Goal: Task Accomplishment & Management: Complete application form

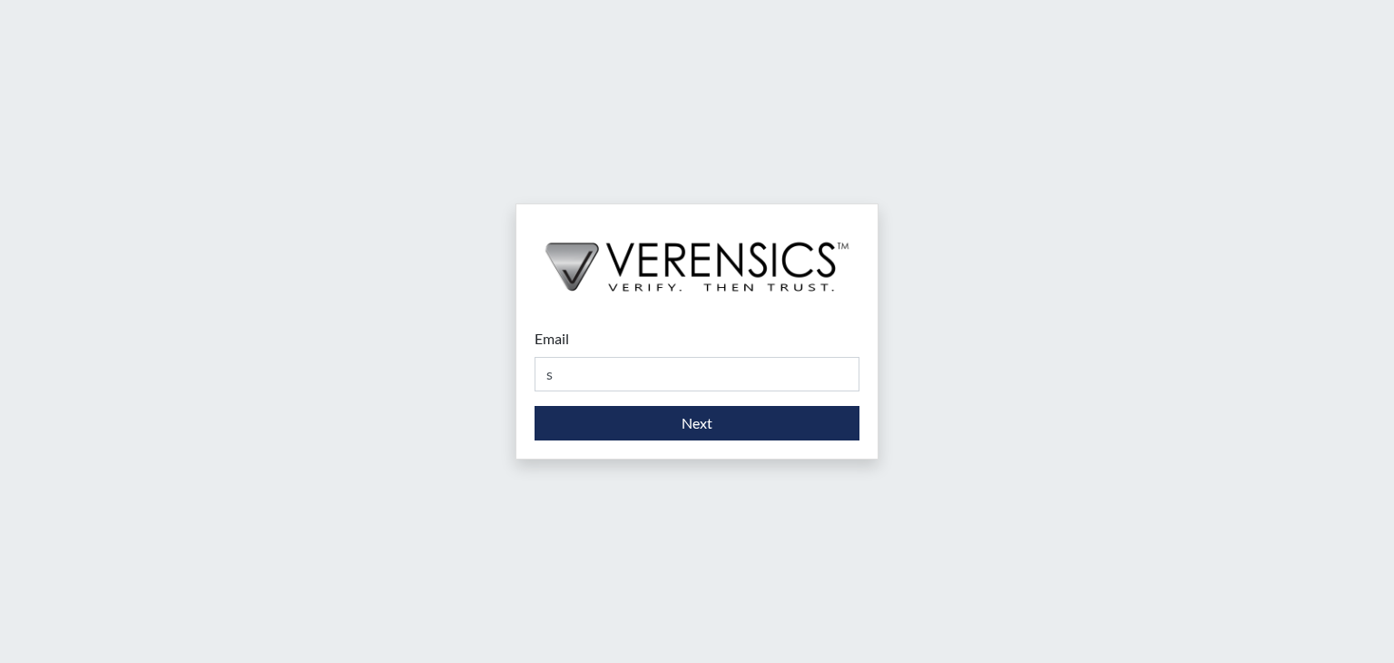
type input "[PERSON_NAME][EMAIL_ADDRESS][DOMAIN_NAME]"
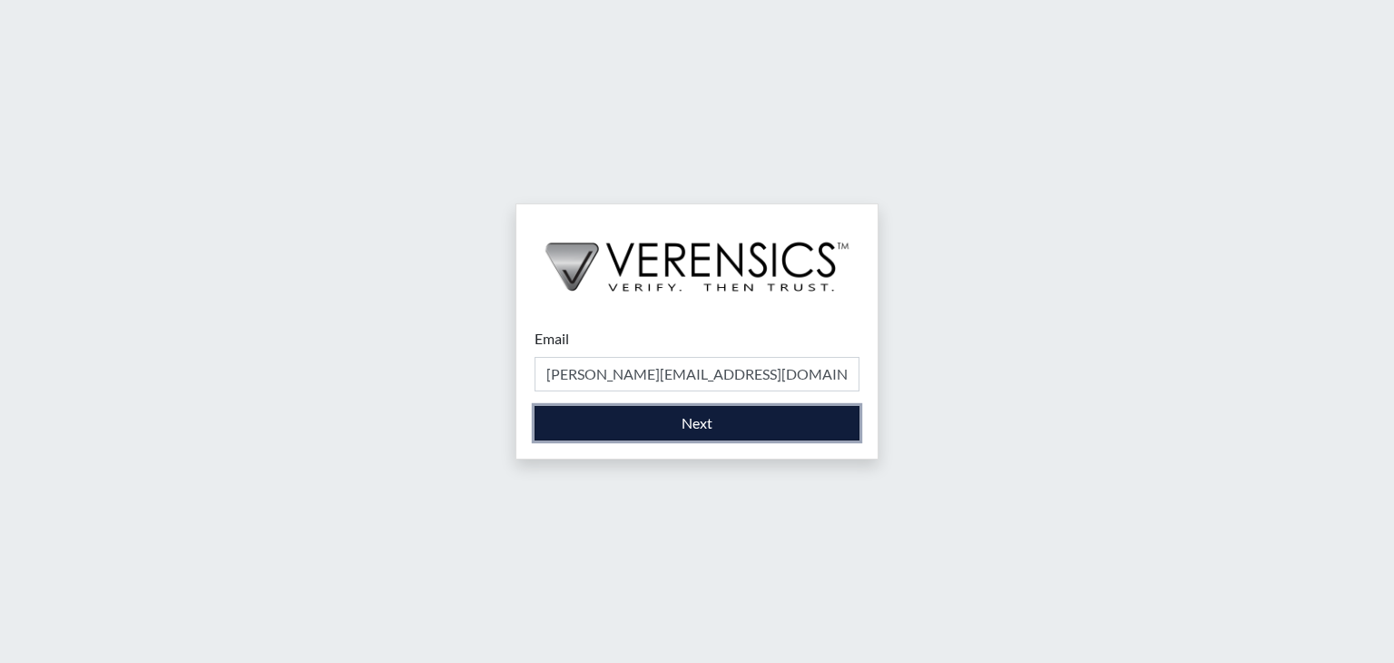
click at [682, 421] on button "Next" at bounding box center [697, 423] width 325 height 34
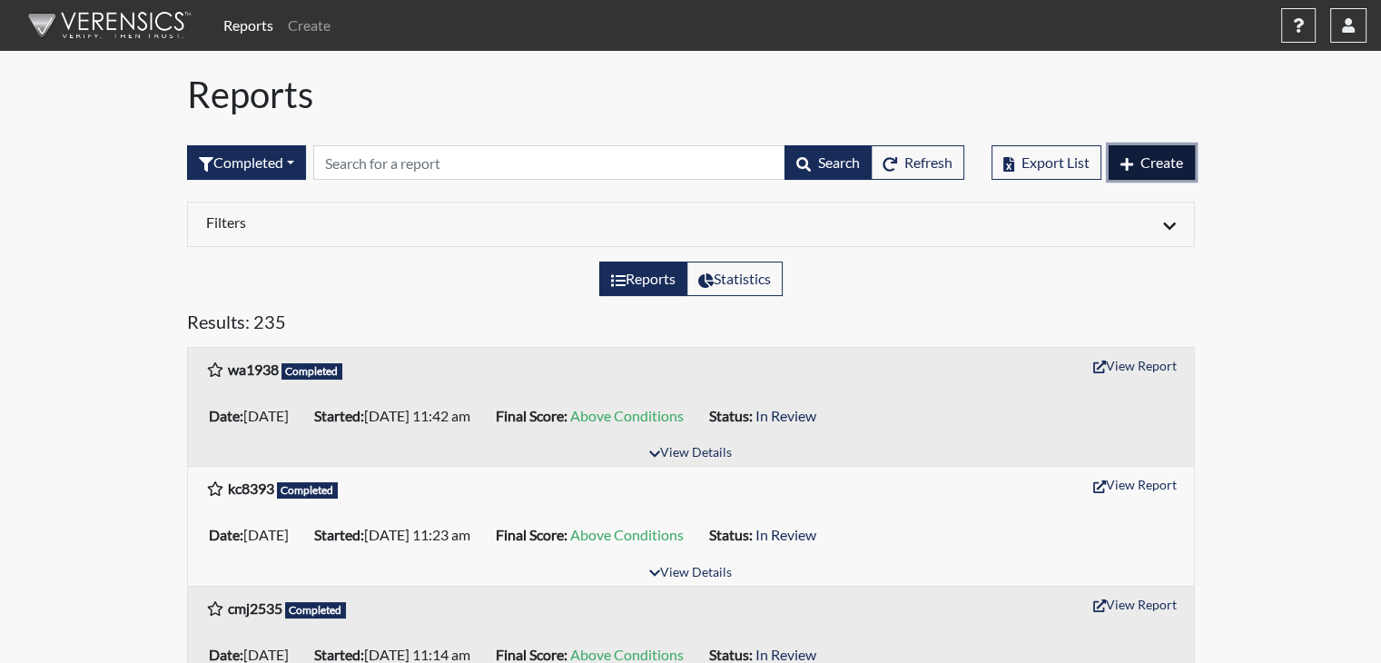
click at [1140, 157] on span "Create" at bounding box center [1161, 161] width 43 height 17
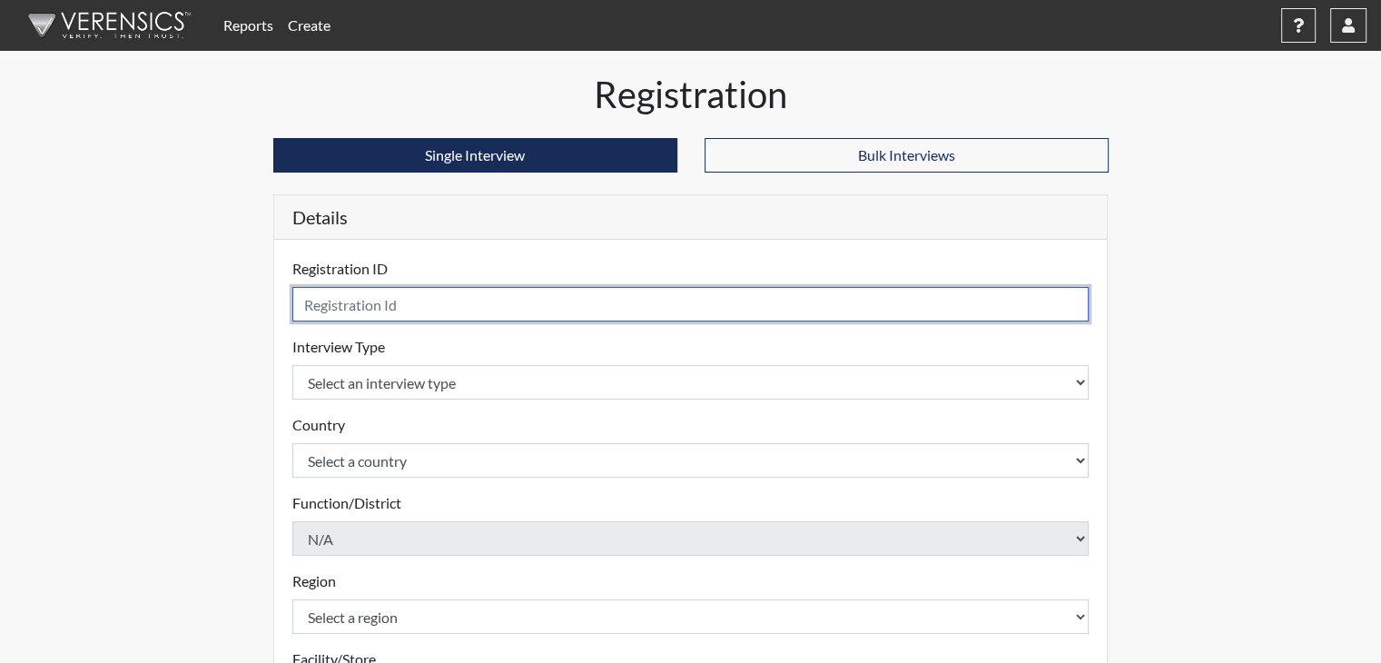
click at [706, 300] on input "text" at bounding box center [690, 304] width 797 height 34
type input "svh2102"
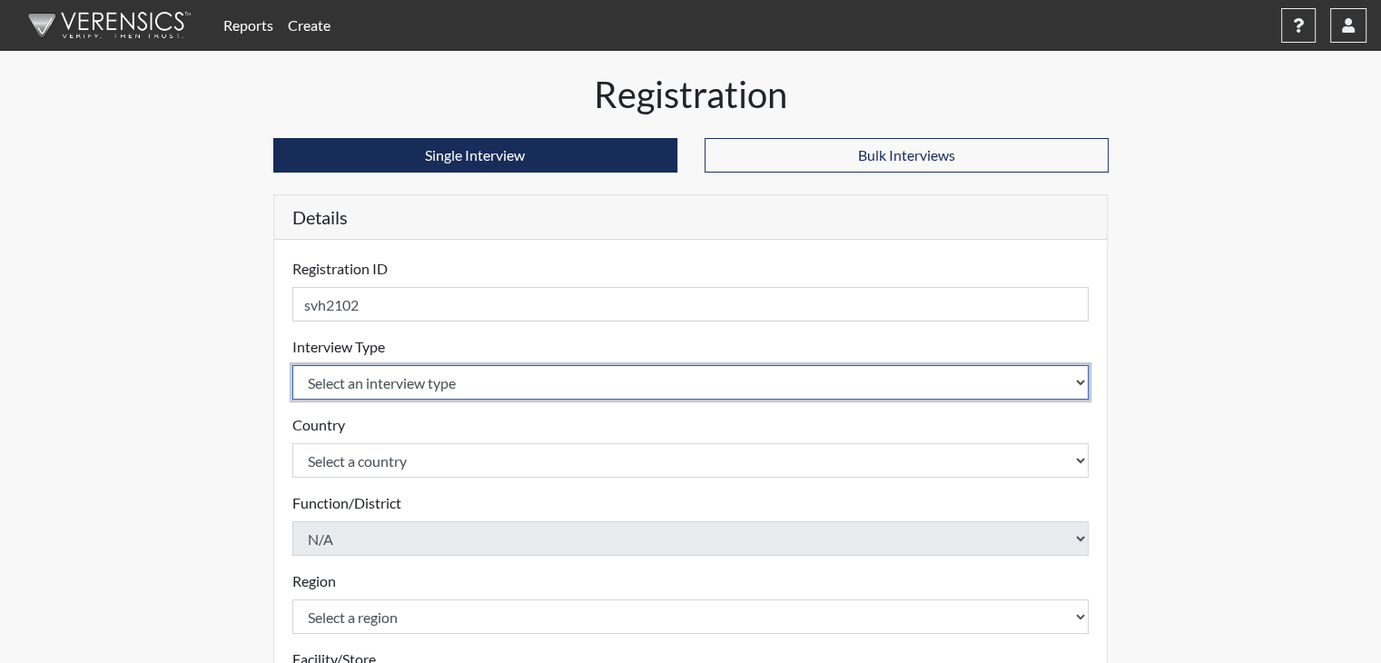
click at [600, 379] on select "Select an interview type Corrections Pre-Employment" at bounding box center [690, 382] width 797 height 34
select select "ff733e93-e1bf-11ea-9c9f-0eff0cf7eb8f"
click at [292, 365] on select "Select an interview type Corrections Pre-Employment" at bounding box center [690, 382] width 797 height 34
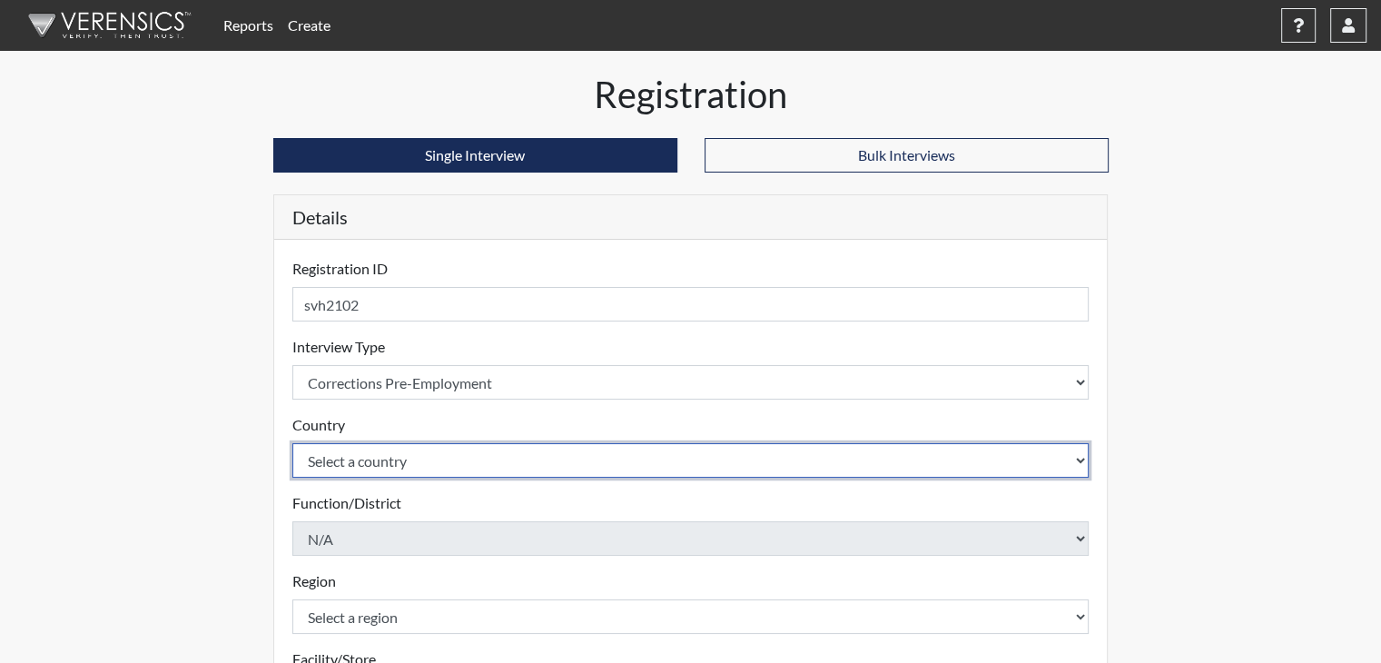
click at [582, 454] on select "Select a country [GEOGRAPHIC_DATA] [GEOGRAPHIC_DATA]" at bounding box center [690, 460] width 797 height 34
select select "united-states-of-[GEOGRAPHIC_DATA]"
click at [292, 443] on select "Select a country [GEOGRAPHIC_DATA] [GEOGRAPHIC_DATA]" at bounding box center [690, 460] width 797 height 34
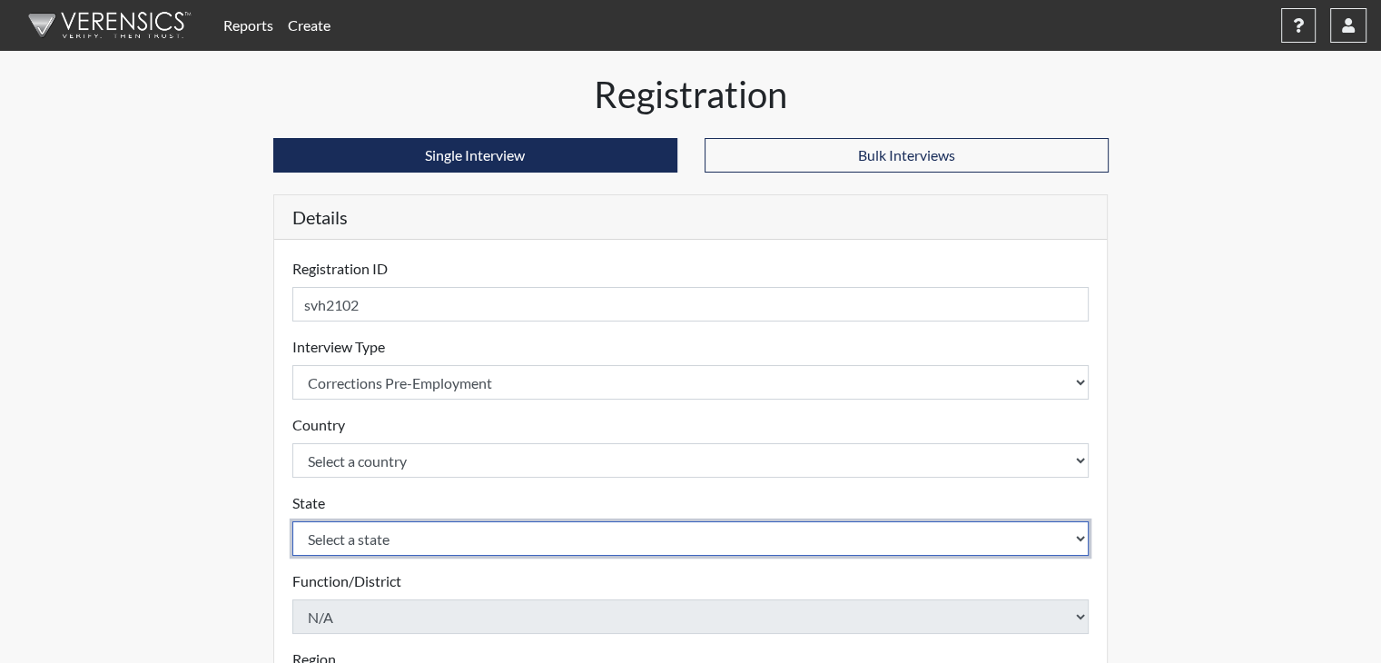
click at [564, 543] on select "Select a state [US_STATE] [US_STATE] [US_STATE] [US_STATE] [US_STATE] [US_STATE…" at bounding box center [690, 538] width 797 height 34
select select "GA"
click at [292, 521] on select "Select a state [US_STATE] [US_STATE] [US_STATE] [US_STATE] [US_STATE] [US_STATE…" at bounding box center [690, 538] width 797 height 34
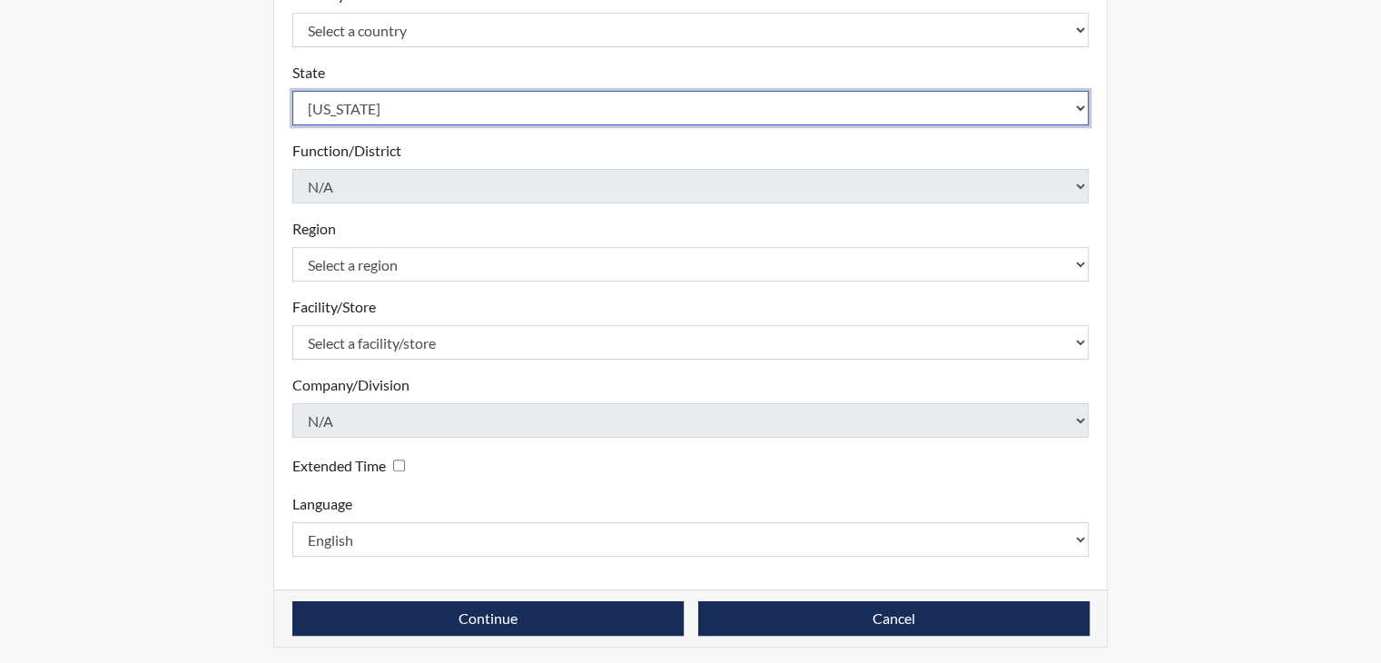
scroll to position [436, 0]
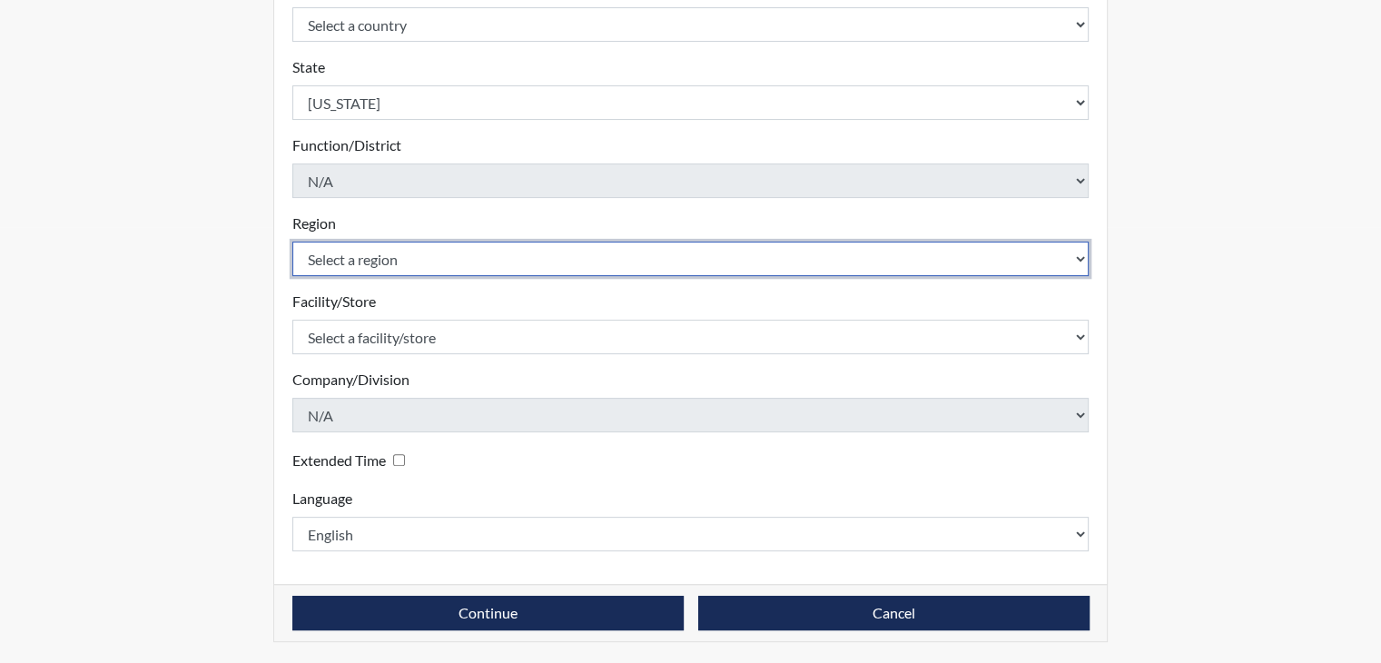
click at [694, 250] on select "Select a region [GEOGRAPHIC_DATA]" at bounding box center [690, 258] width 797 height 34
select select "743fb50d-a618-40f0-9631-f2ad6878b8a9"
click at [292, 241] on select "Select a region [GEOGRAPHIC_DATA]" at bounding box center [690, 258] width 797 height 34
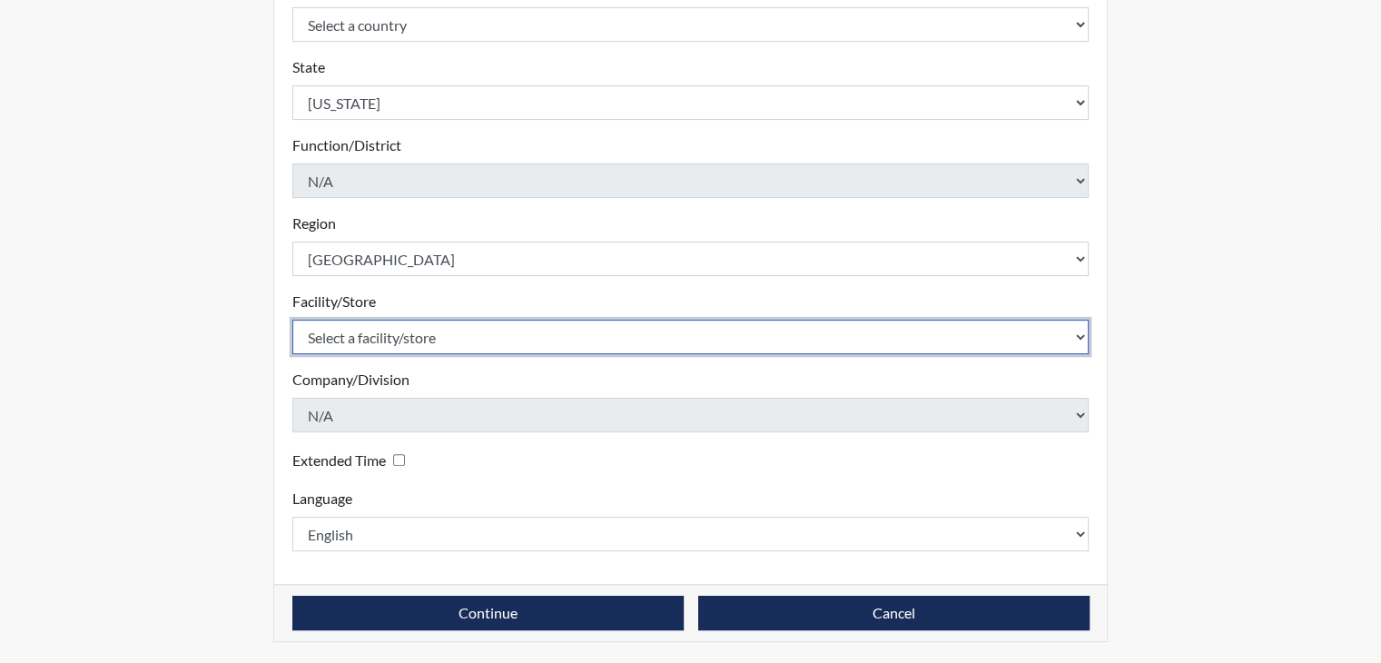
click at [648, 330] on select "Select a facility/store [PERSON_NAME]" at bounding box center [690, 337] width 797 height 34
select select "8e910059-186f-4f58-84aa-e2c3cd0b85af"
click at [292, 320] on select "Select a facility/store [PERSON_NAME]" at bounding box center [690, 337] width 797 height 34
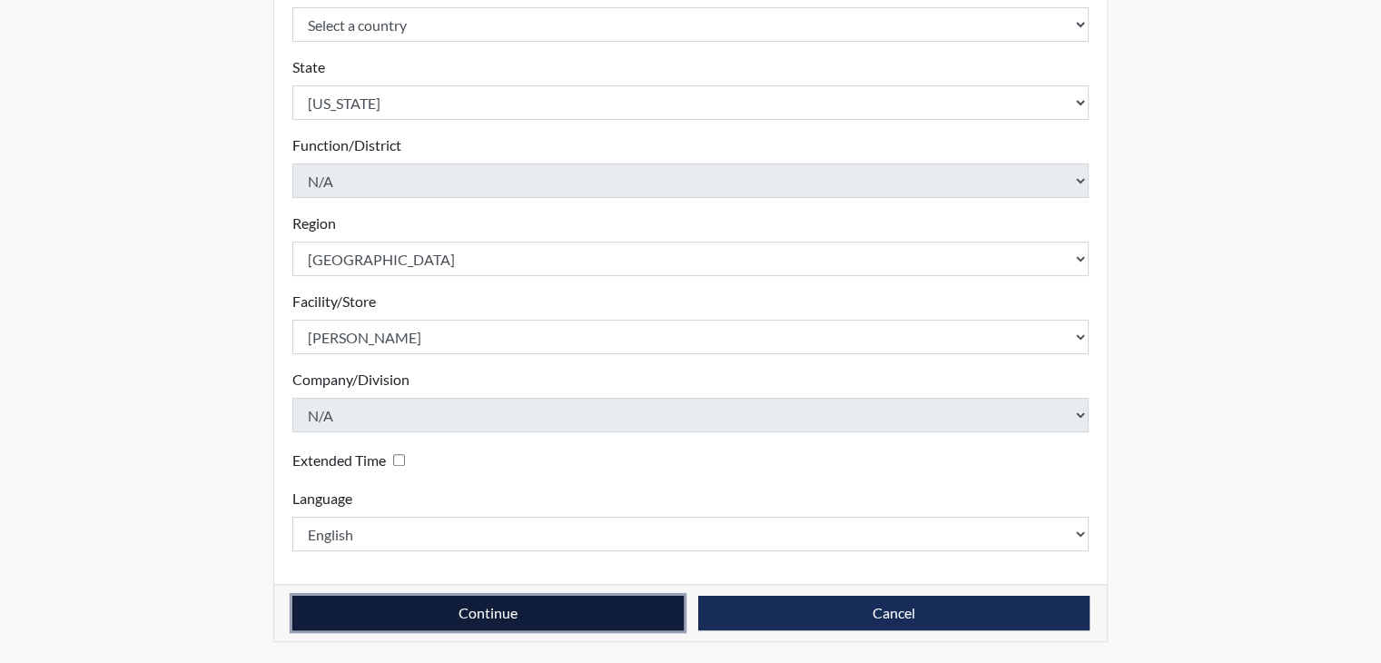
click at [505, 611] on button "Continue" at bounding box center [487, 612] width 391 height 34
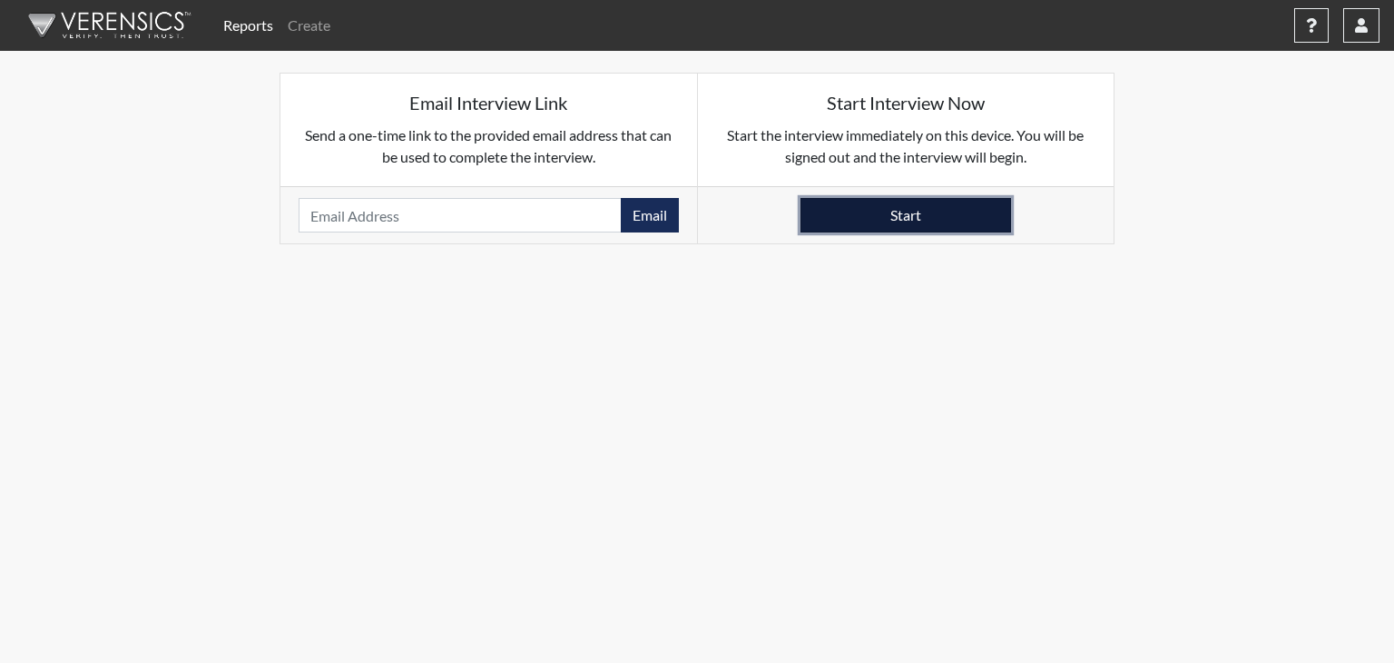
click at [897, 221] on button "Start" at bounding box center [906, 215] width 211 height 34
